Goal: Task Accomplishment & Management: Manage account settings

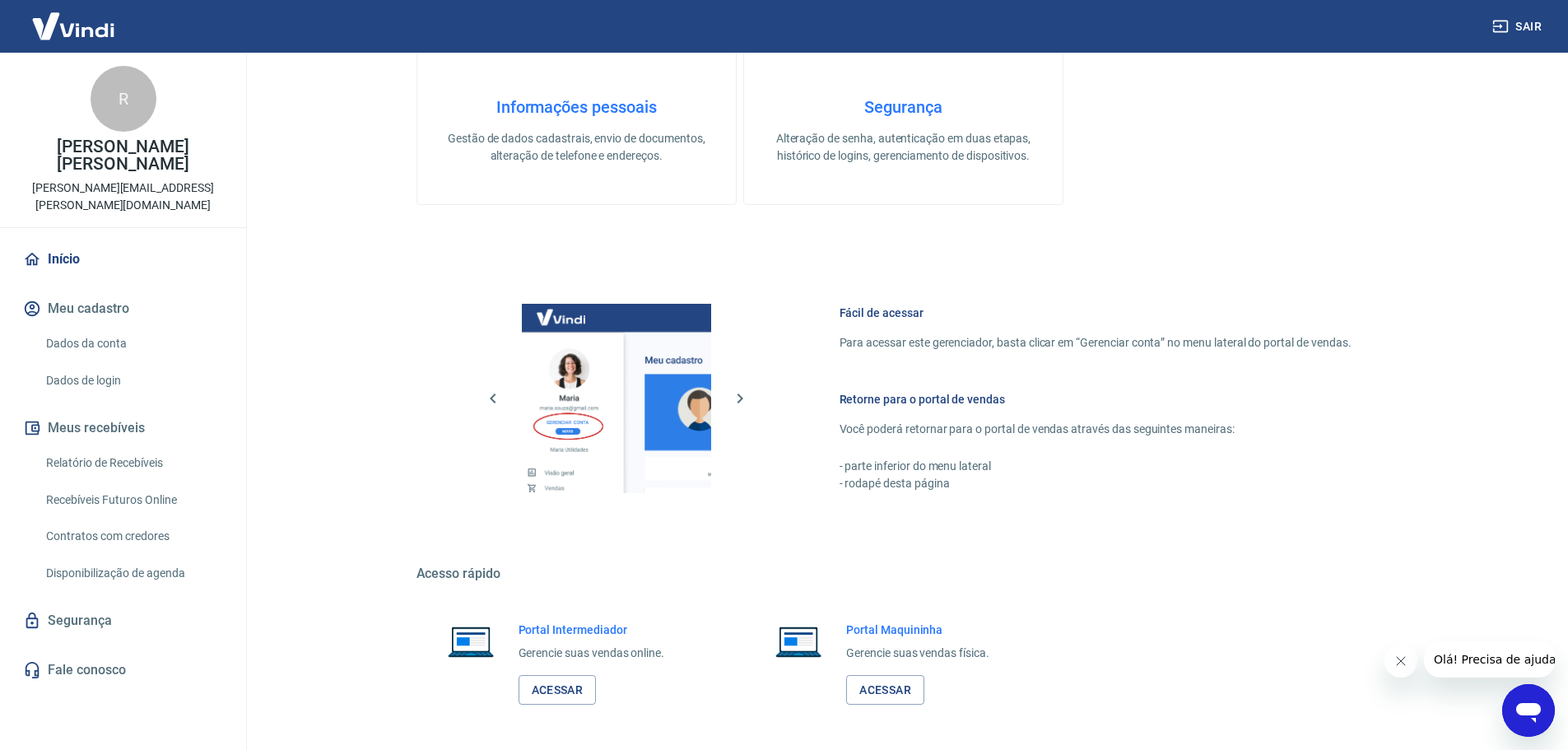
scroll to position [704, 0]
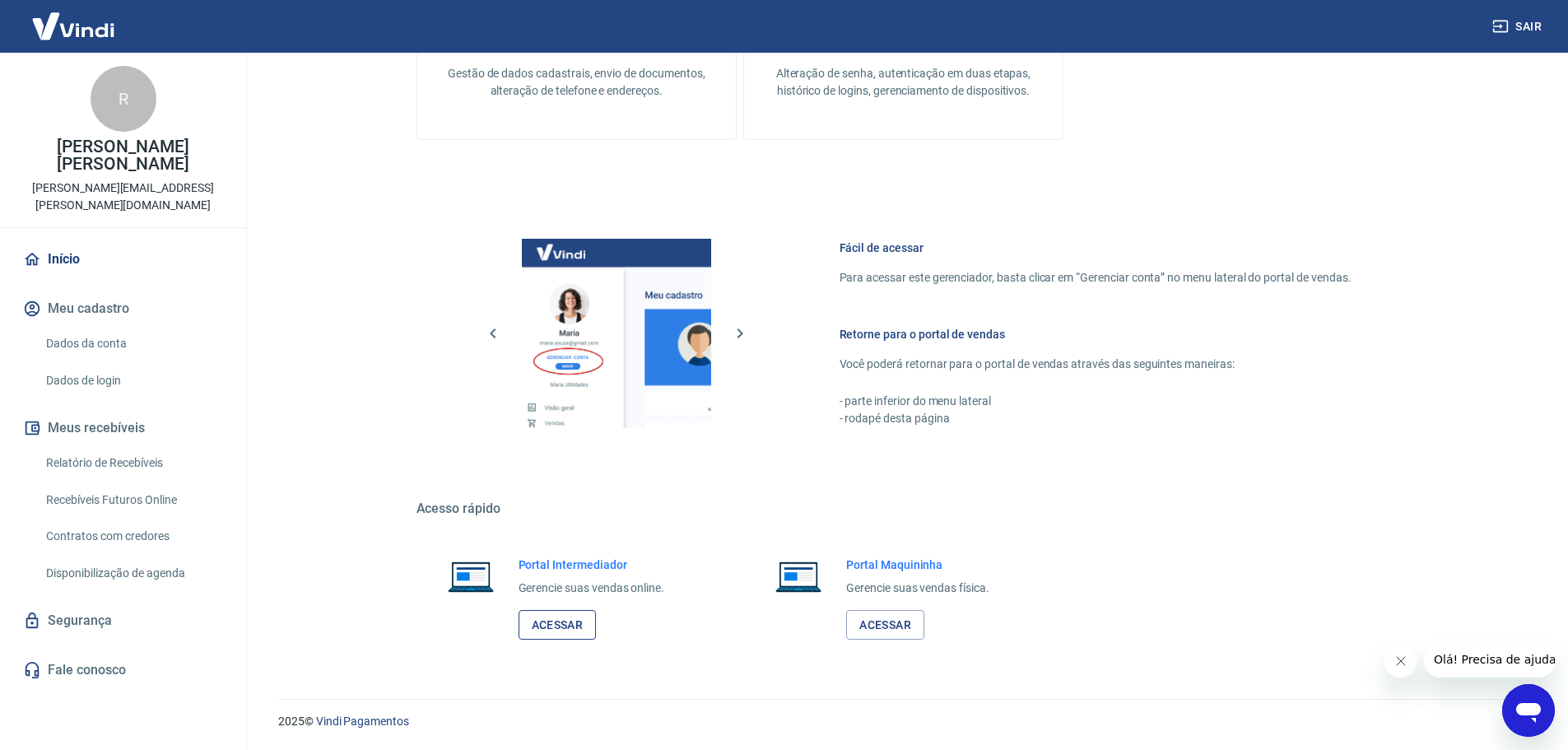
click at [545, 634] on link "Acessar" at bounding box center [558, 626] width 78 height 30
